Goal: Register for event/course

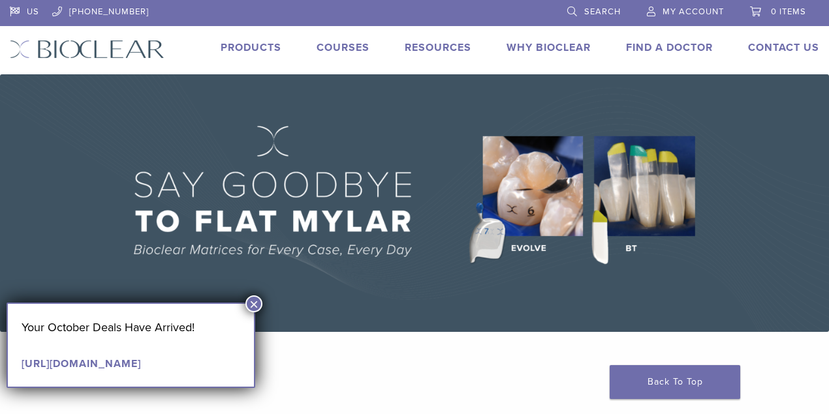
click at [671, 8] on span "My Account" at bounding box center [692, 12] width 61 height 10
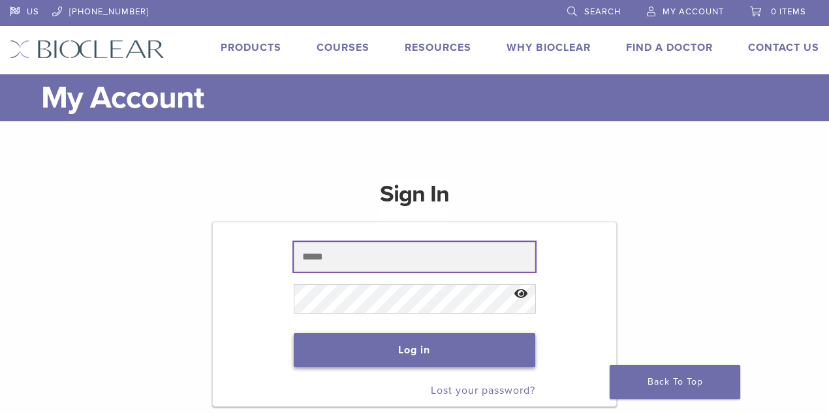
type input "**********"
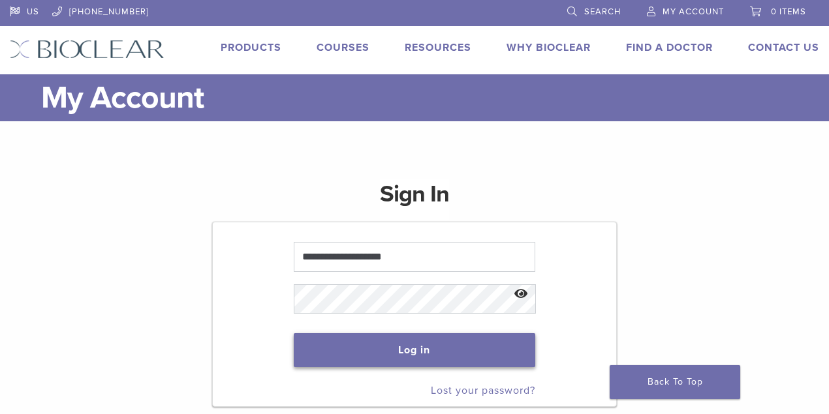
click at [459, 348] on button "Log in" at bounding box center [415, 350] width 242 height 34
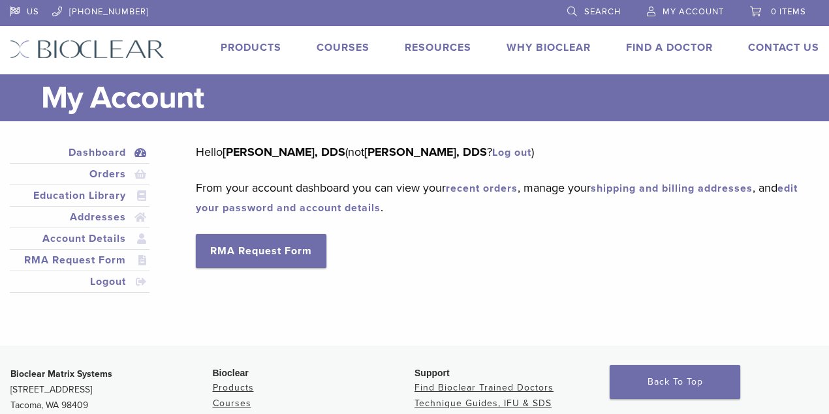
click at [342, 48] on link "Courses" at bounding box center [342, 47] width 53 height 13
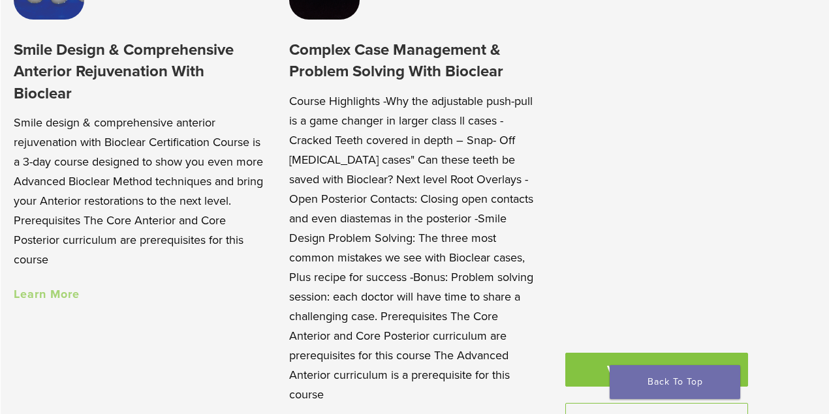
scroll to position [1261, 0]
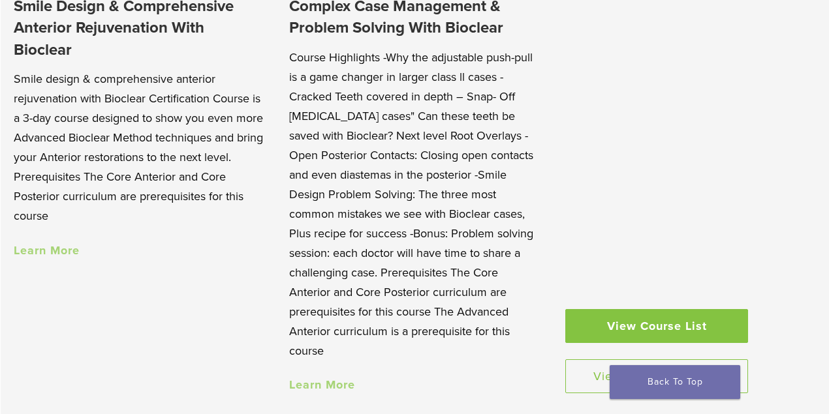
click at [59, 254] on link "Learn More" at bounding box center [47, 250] width 66 height 14
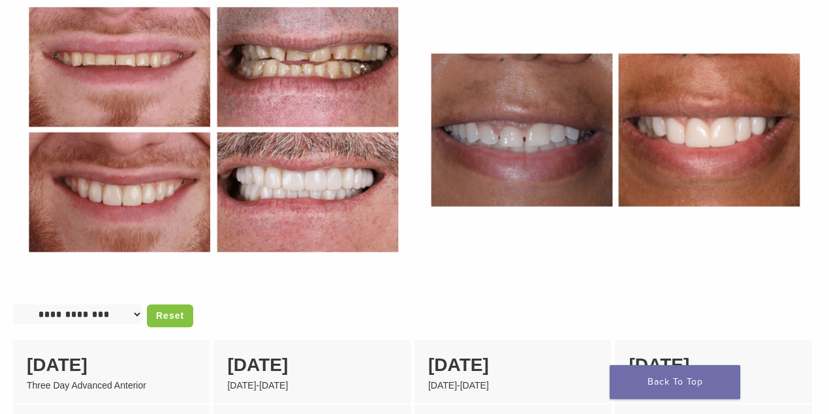
scroll to position [826, 0]
